Goal: Navigation & Orientation: Find specific page/section

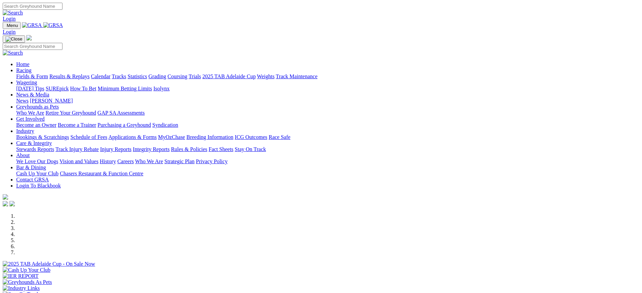
click at [54, 146] on link "Stewards Reports" at bounding box center [35, 149] width 38 height 6
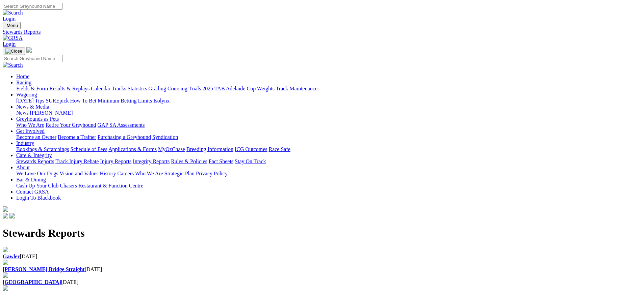
click at [139, 247] on div "Gawler 13 Aug 2025" at bounding box center [321, 253] width 636 height 13
click at [73, 110] on link "[PERSON_NAME]" at bounding box center [51, 113] width 43 height 6
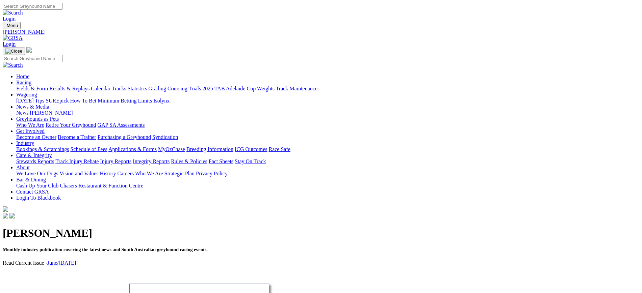
click at [28, 110] on link "News" at bounding box center [22, 113] width 12 height 6
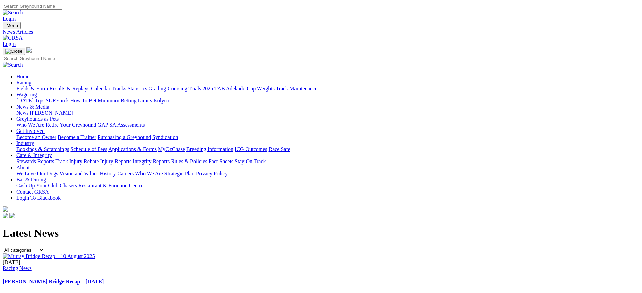
click at [23, 35] on img at bounding box center [13, 38] width 20 height 6
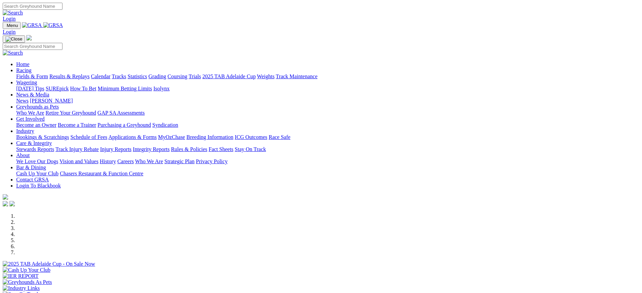
click at [267, 134] on link "ICG Outcomes" at bounding box center [251, 137] width 32 height 6
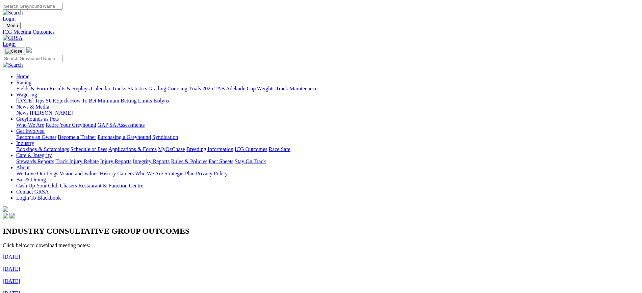
click at [23, 35] on img at bounding box center [13, 38] width 20 height 6
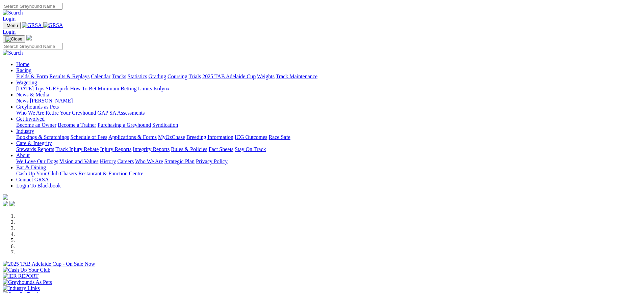
scroll to position [232, 0]
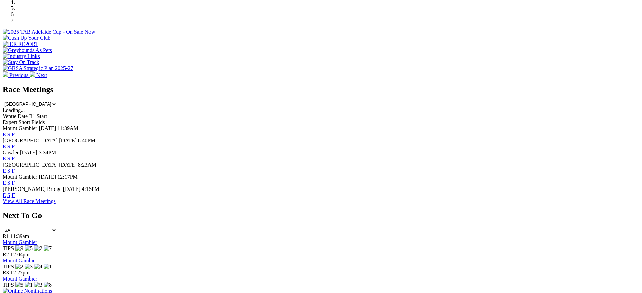
click at [15, 144] on link "F" at bounding box center [13, 147] width 3 height 6
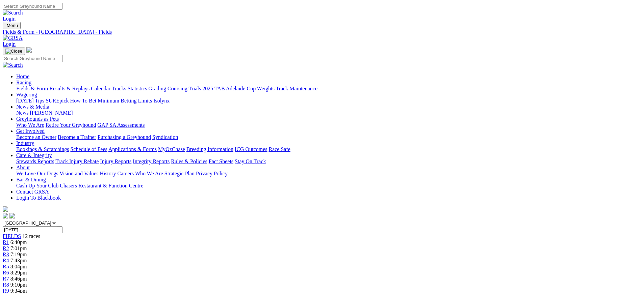
click at [23, 35] on img at bounding box center [13, 38] width 20 height 6
